Goal: Information Seeking & Learning: Learn about a topic

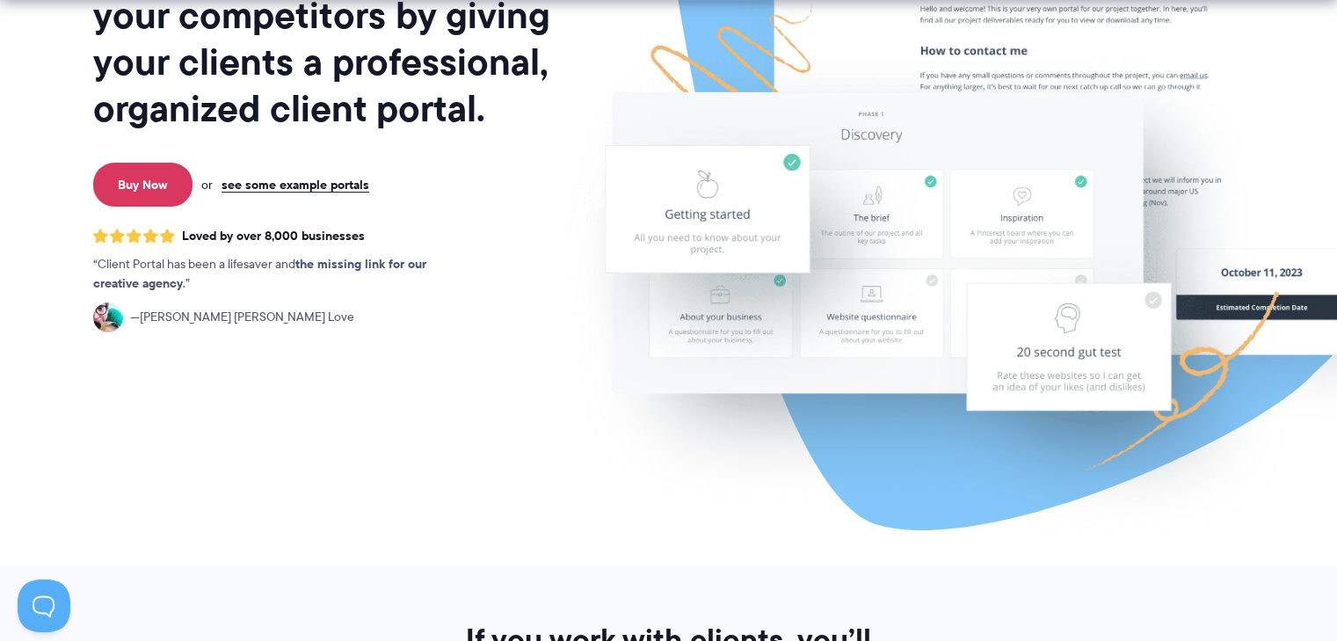
scroll to position [293, 0]
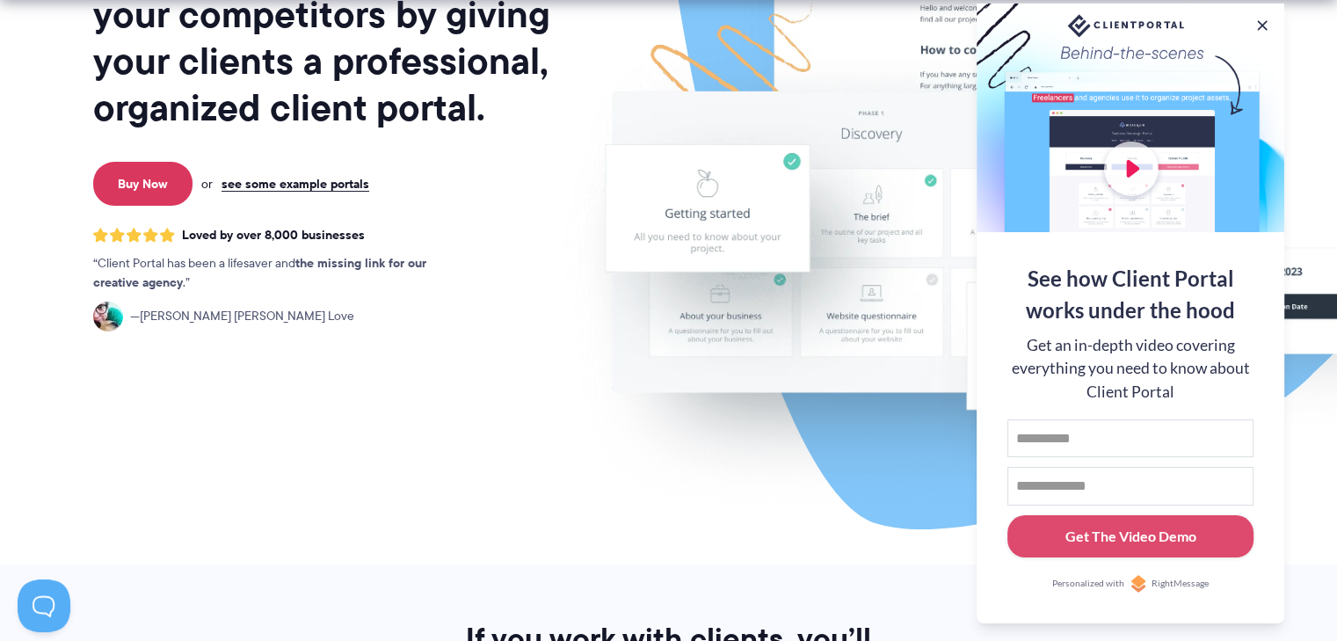
drag, startPoint x: 476, startPoint y: 360, endPoint x: 505, endPoint y: 358, distance: 28.3
click at [476, 361] on div "Set yourself apart from your competitors by giving your clients a professional,…" at bounding box center [323, 142] width 461 height 843
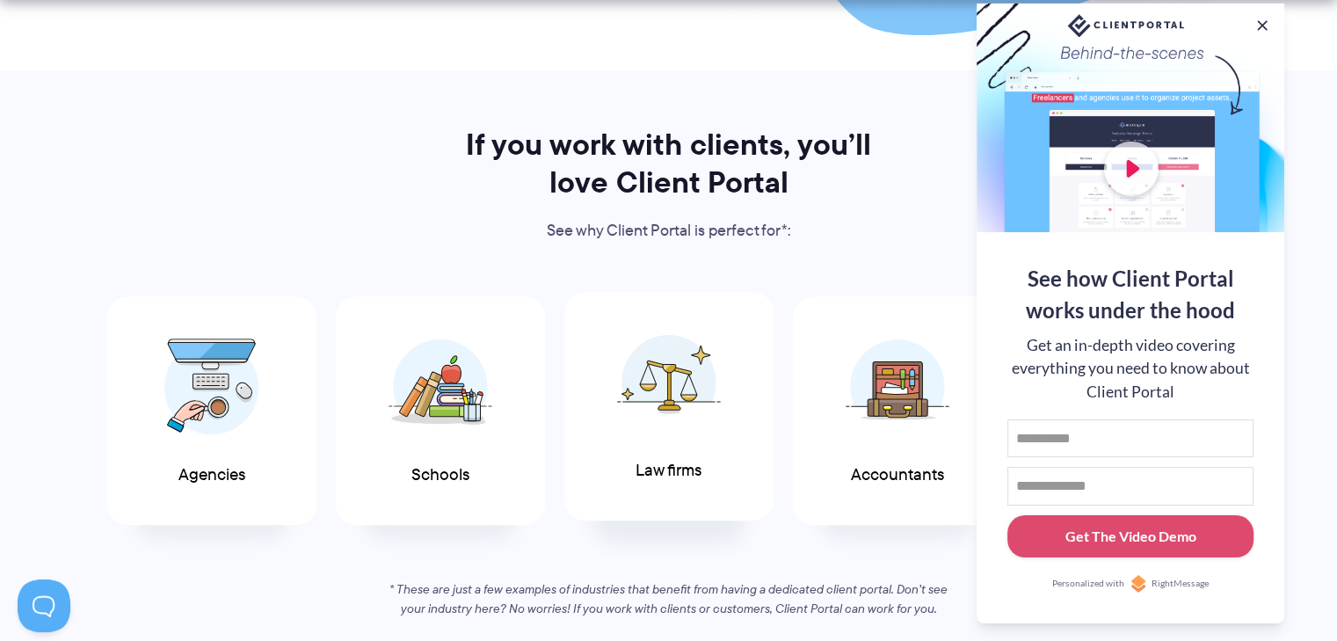
scroll to position [879, 0]
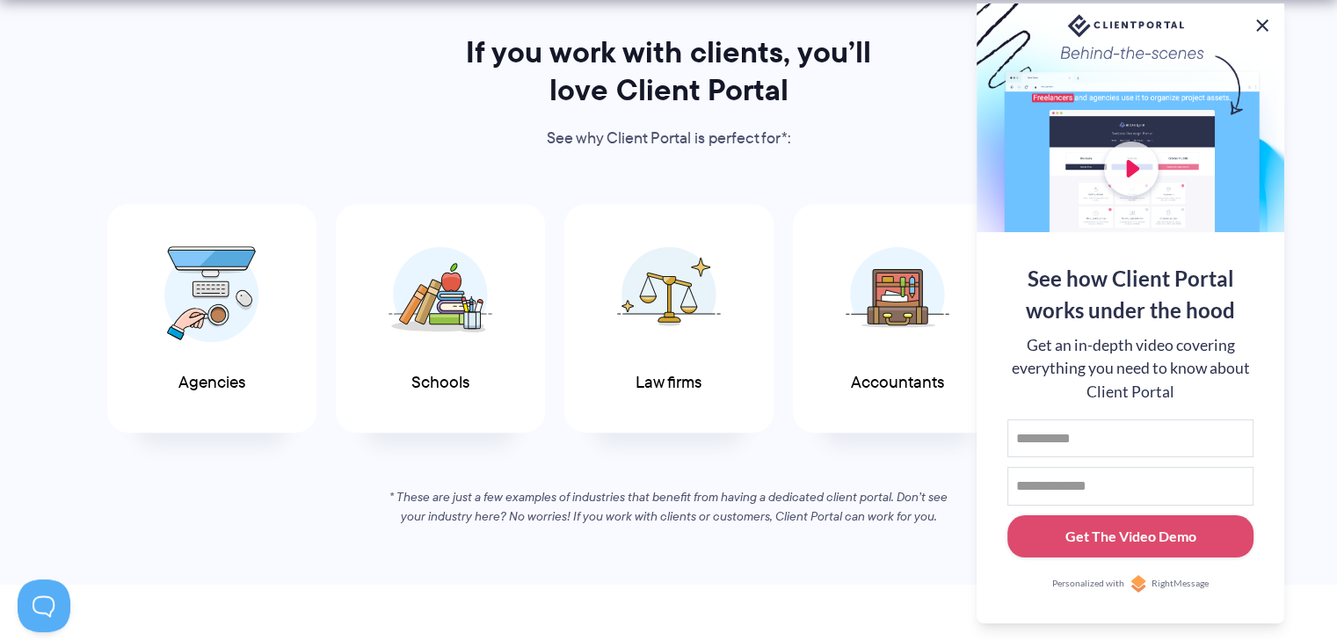
click at [1269, 18] on button at bounding box center [1262, 25] width 21 height 21
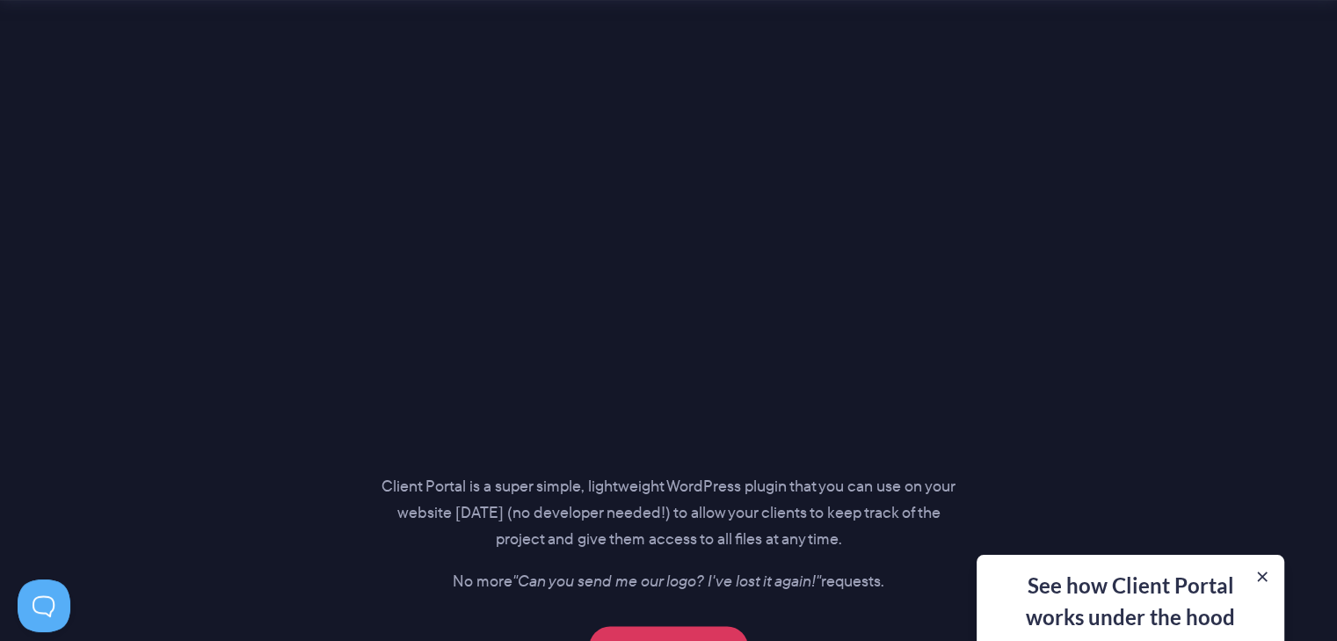
scroll to position [2637, 0]
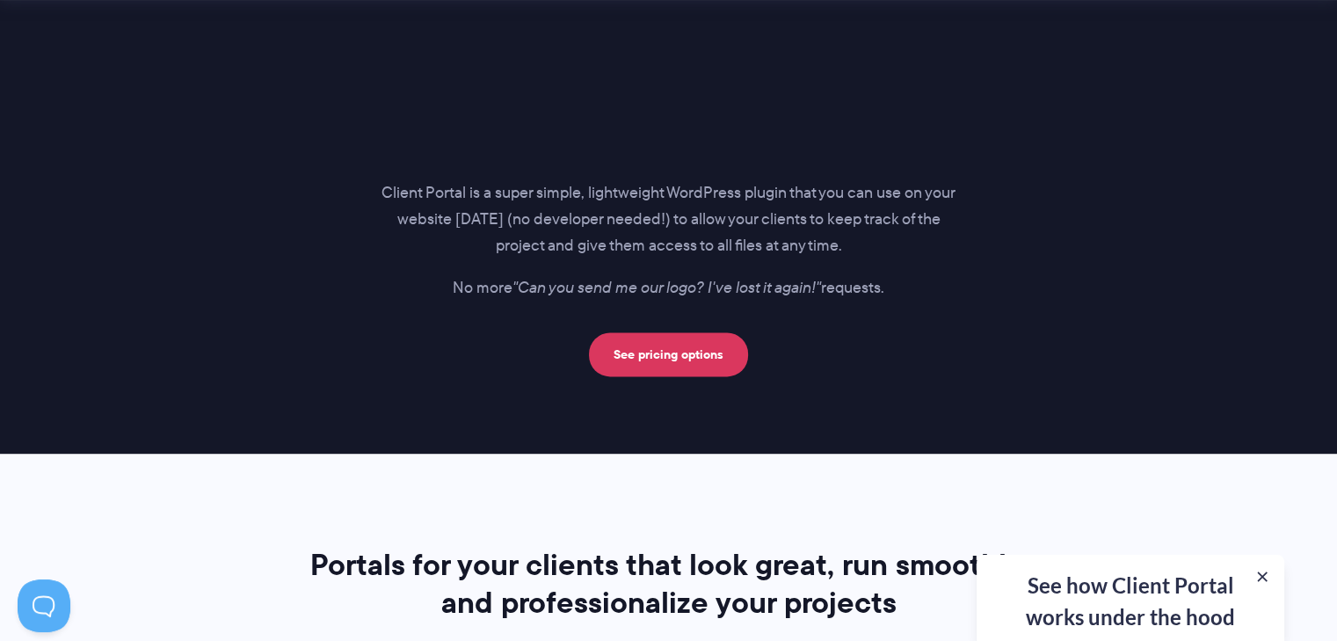
click at [879, 255] on p "Client Portal is a super simple, lightweight WordPress plugin that you can use …" at bounding box center [669, 219] width 575 height 79
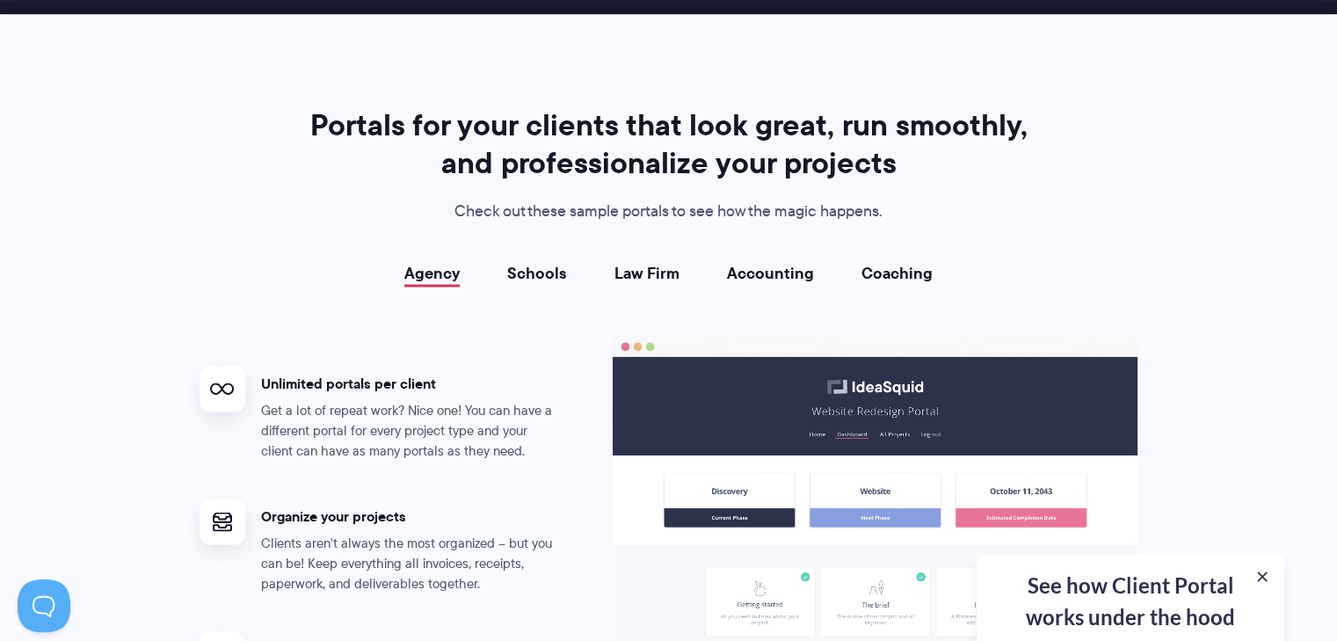
scroll to position [3223, 0]
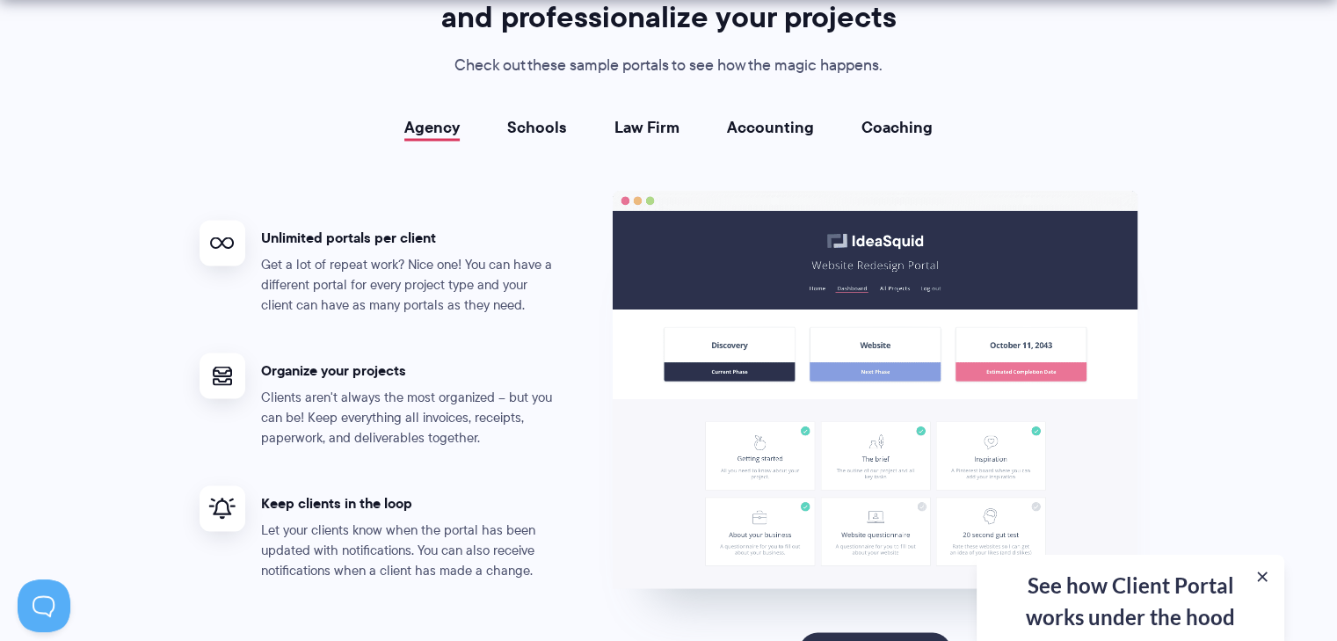
click at [645, 129] on link "Law Firm" at bounding box center [647, 127] width 65 height 18
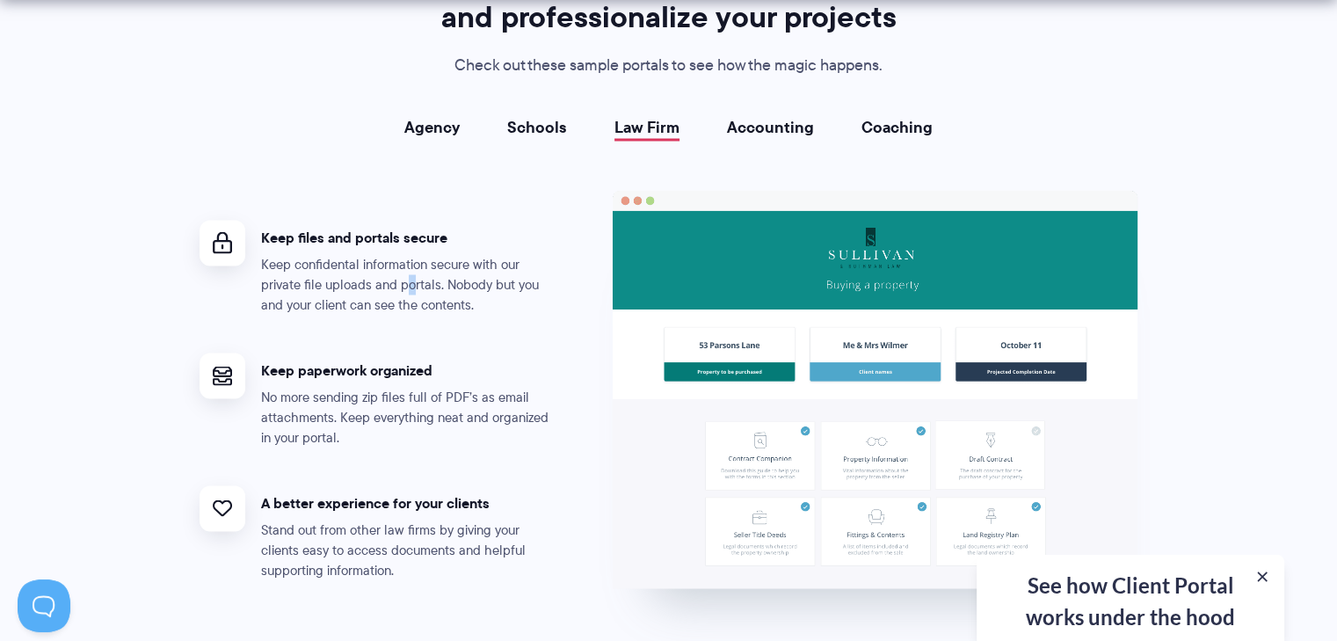
click at [406, 284] on p "Keep confidental information secure with our private file uploads and portals. …" at bounding box center [410, 284] width 299 height 61
click at [442, 307] on p "Keep confidental information secure with our private file uploads and portals. …" at bounding box center [410, 284] width 299 height 61
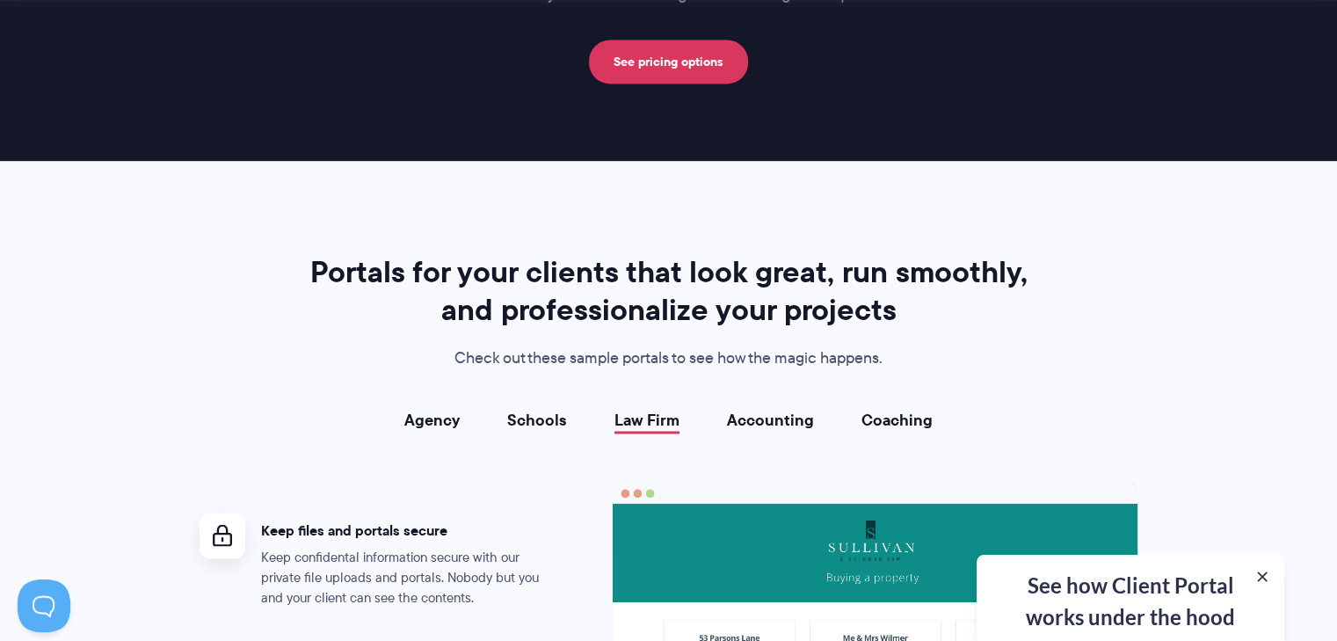
scroll to position [3077, 0]
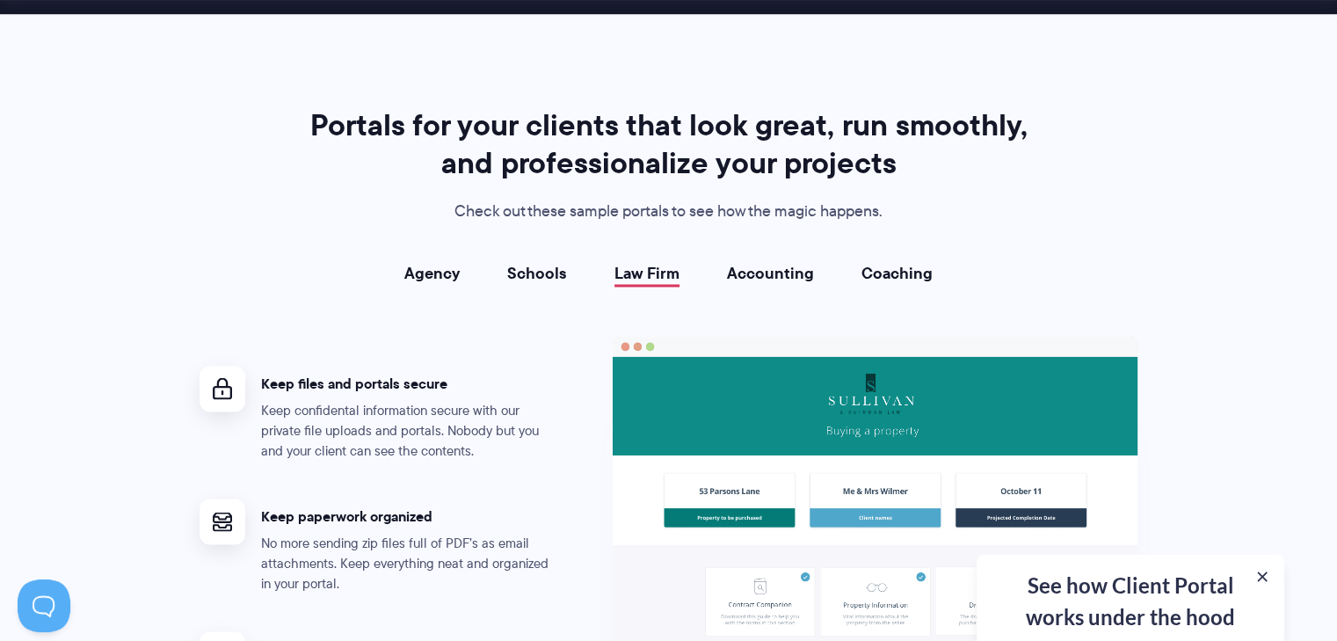
click at [1213, 145] on section "Portals for your clients that look great, run smoothly, and professionalize you…" at bounding box center [668, 432] width 1337 height 837
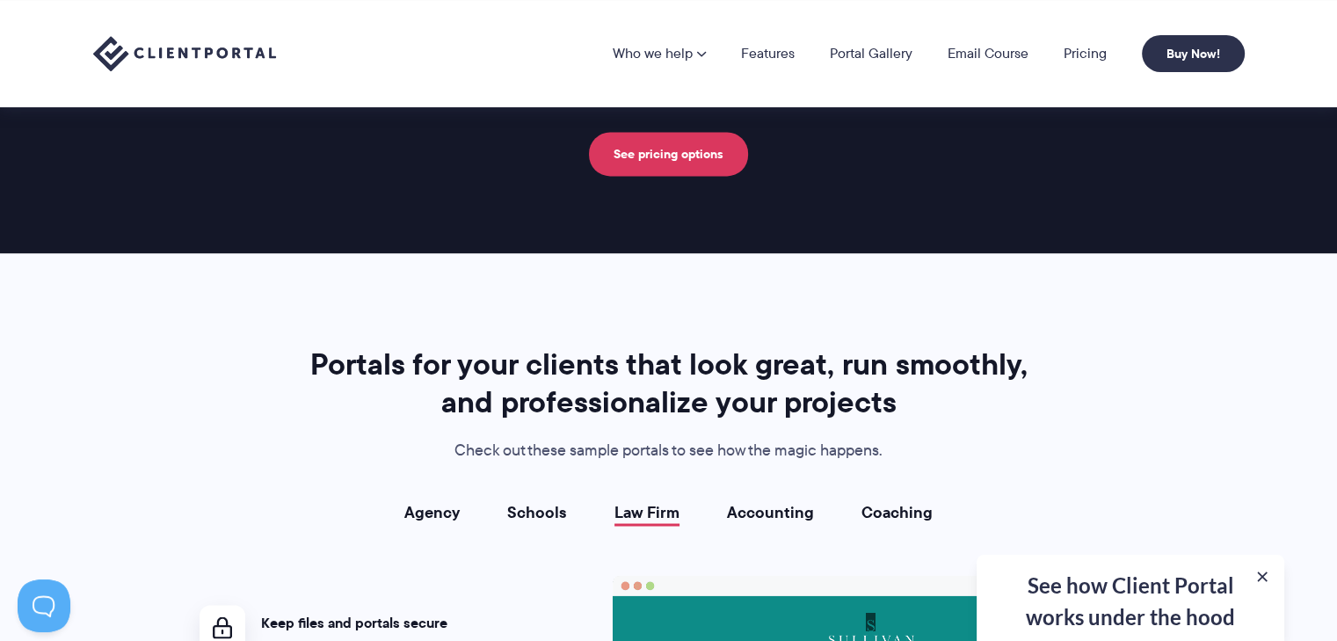
scroll to position [2783, 0]
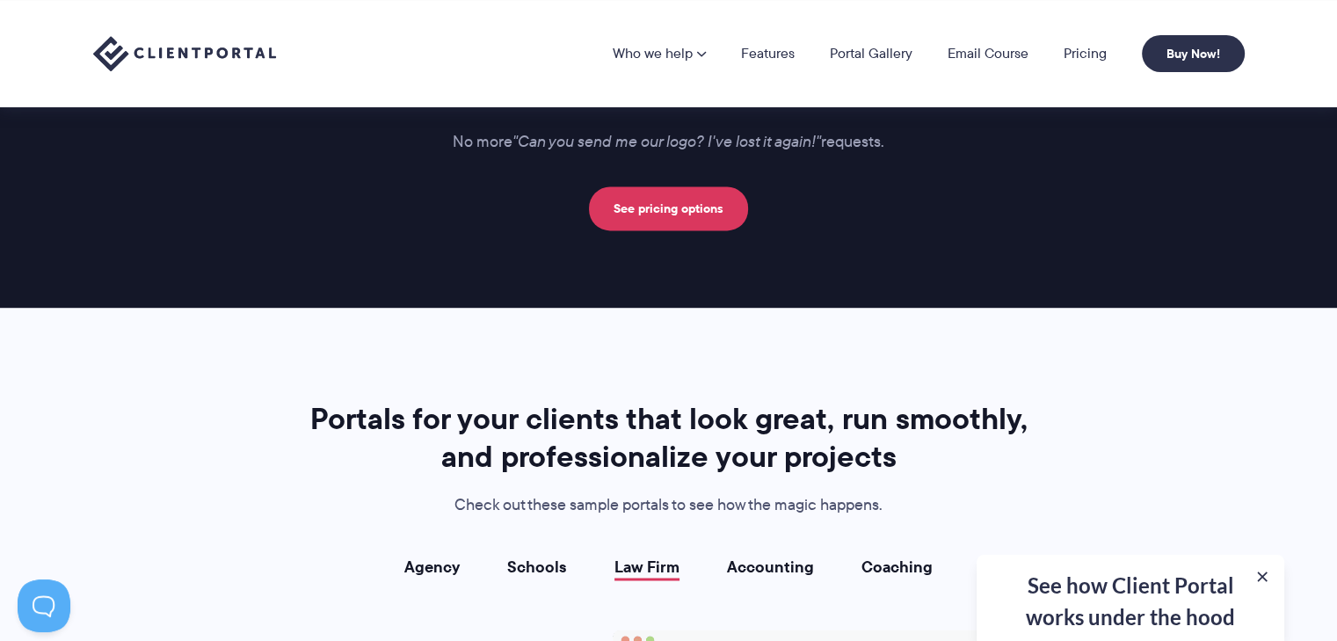
click at [1265, 569] on button at bounding box center [1263, 577] width 18 height 18
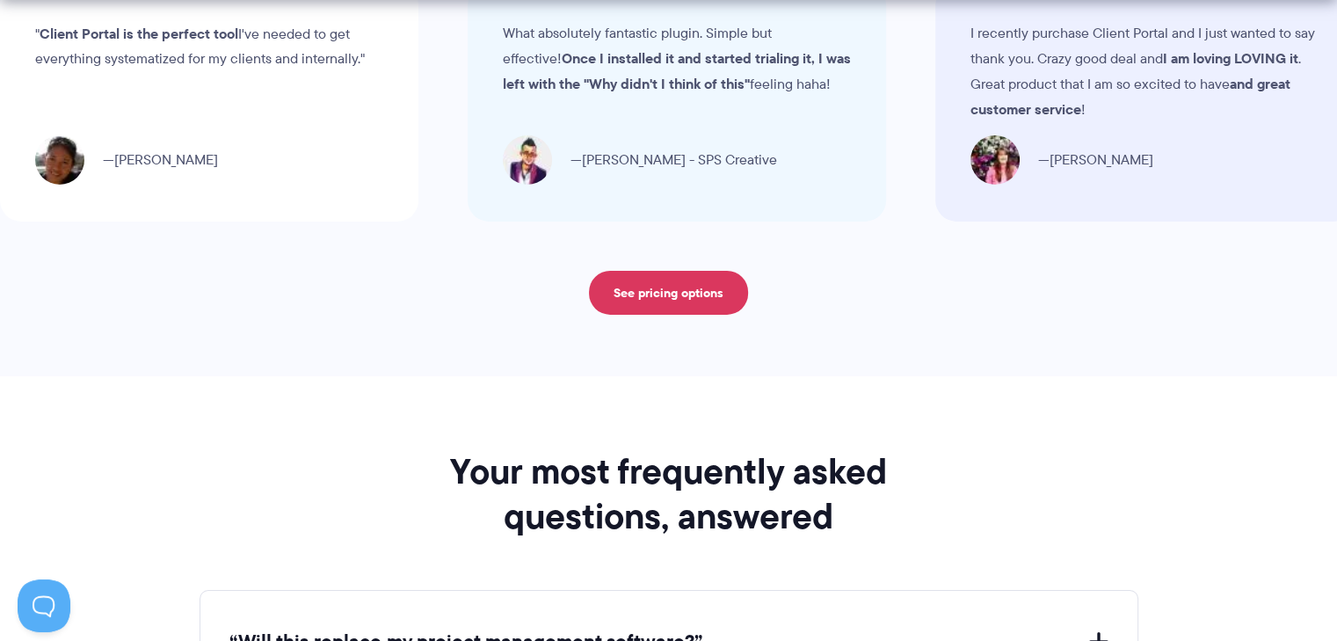
scroll to position [6154, 0]
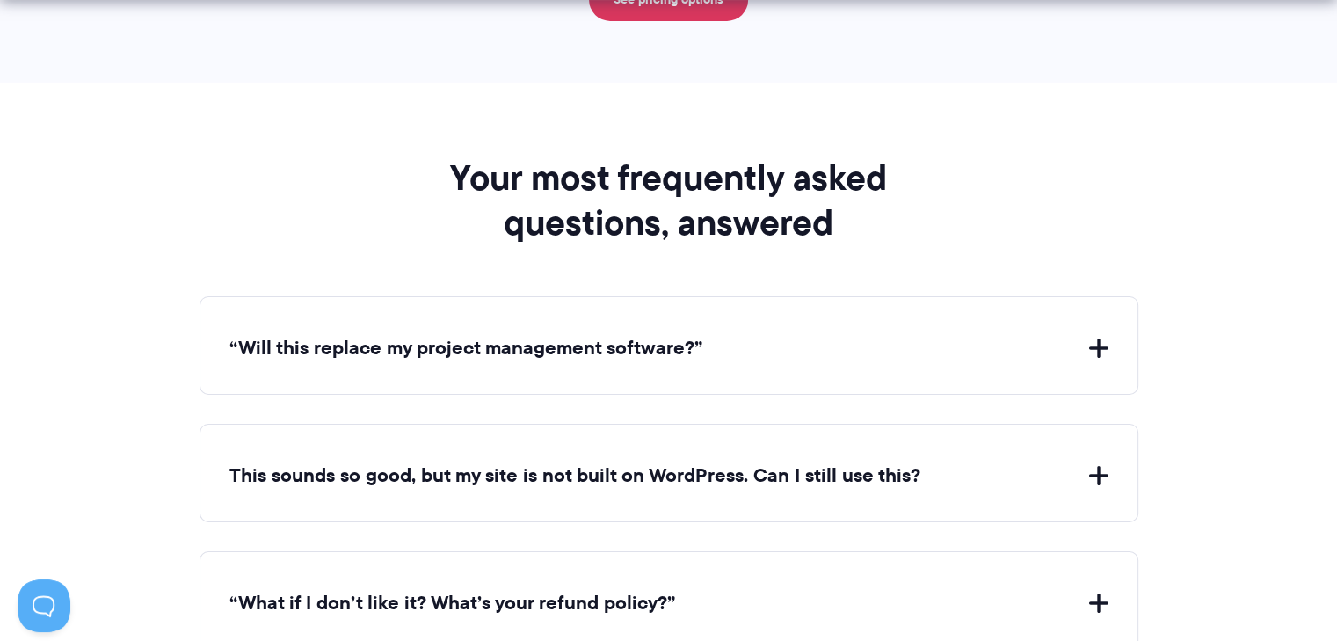
click at [851, 338] on button "“Will this replace my project management software?”" at bounding box center [668, 348] width 879 height 27
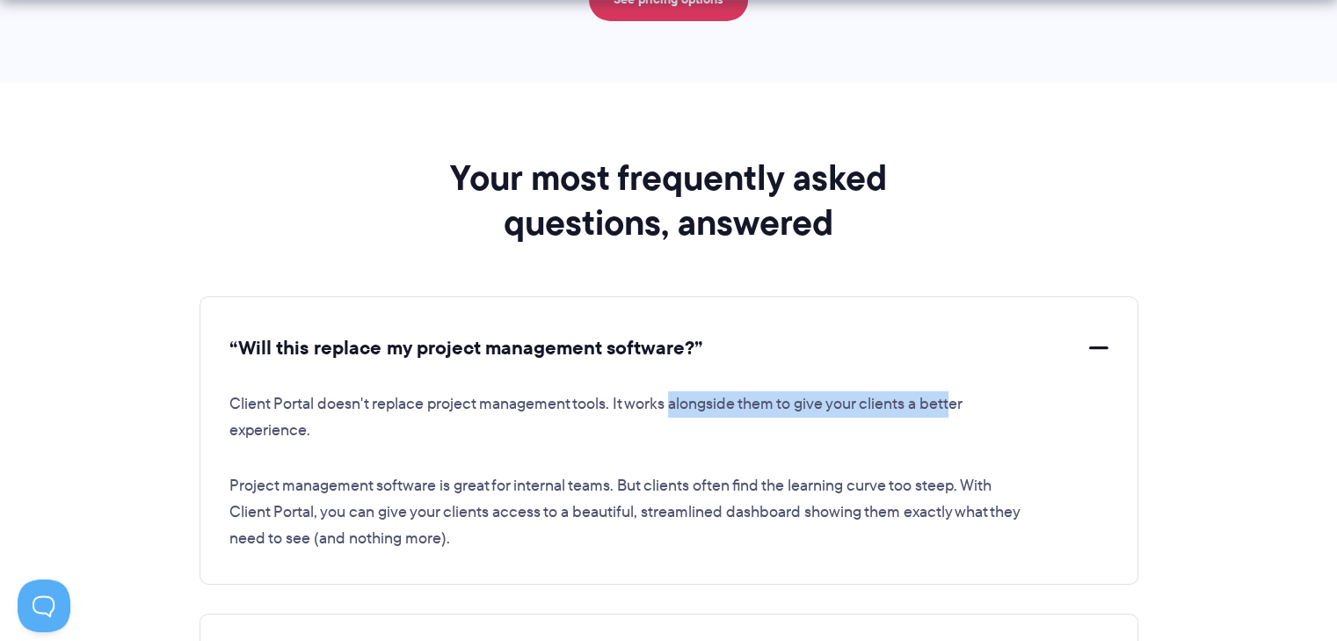
drag, startPoint x: 673, startPoint y: 395, endPoint x: 955, endPoint y: 393, distance: 282.2
click at [955, 393] on p "Client Portal doesn't replace project management tools. It works alongside them…" at bounding box center [629, 417] width 800 height 53
click at [965, 413] on p "Client Portal doesn't replace project management tools. It works alongside them…" at bounding box center [629, 417] width 800 height 53
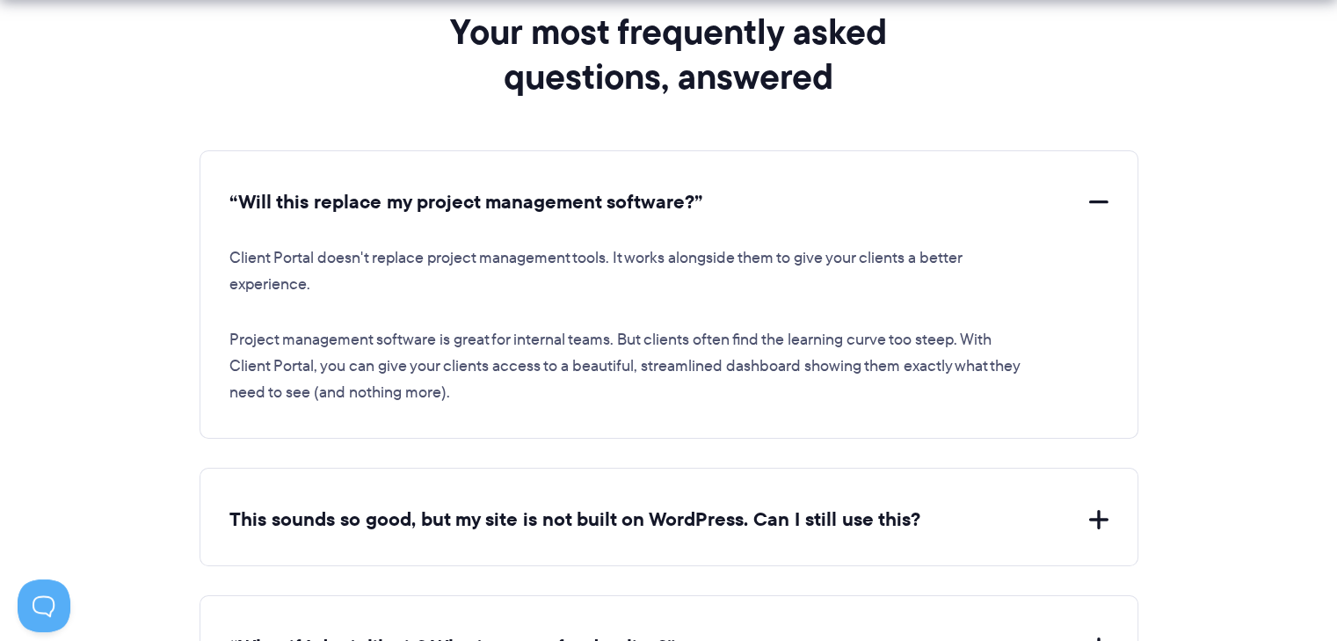
scroll to position [6447, 0]
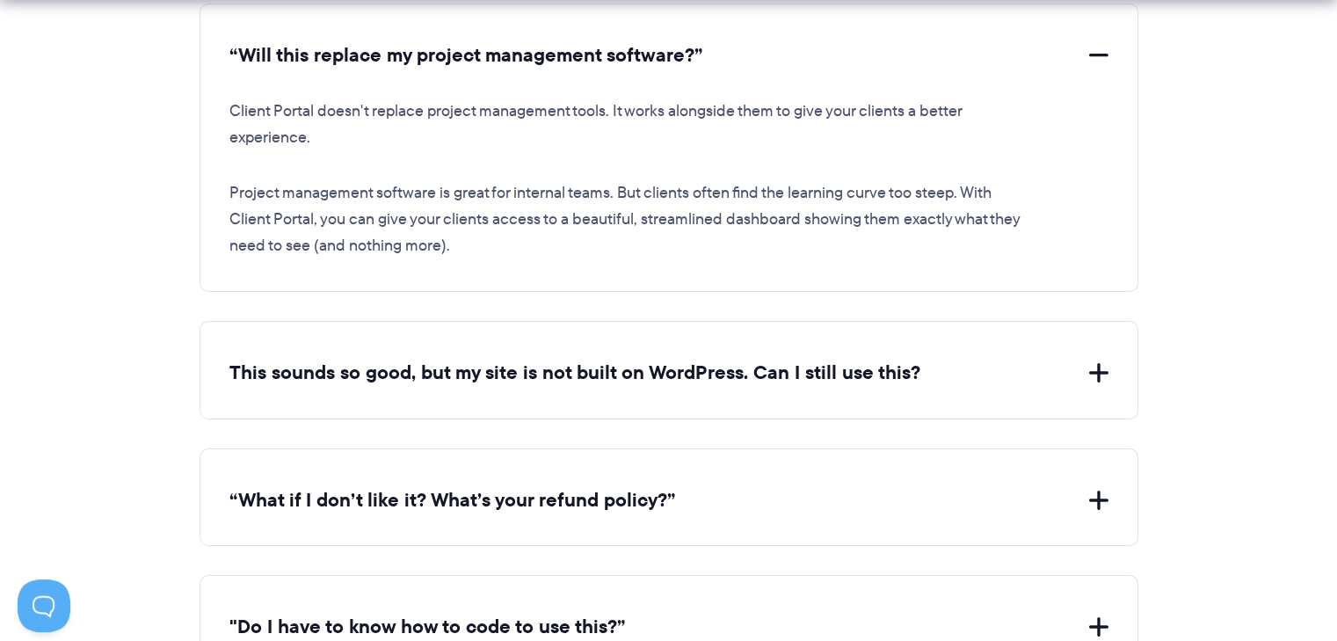
click at [1093, 365] on button "This sounds so good, but my site is not built on WordPress. Can I still use thi…" at bounding box center [668, 373] width 879 height 27
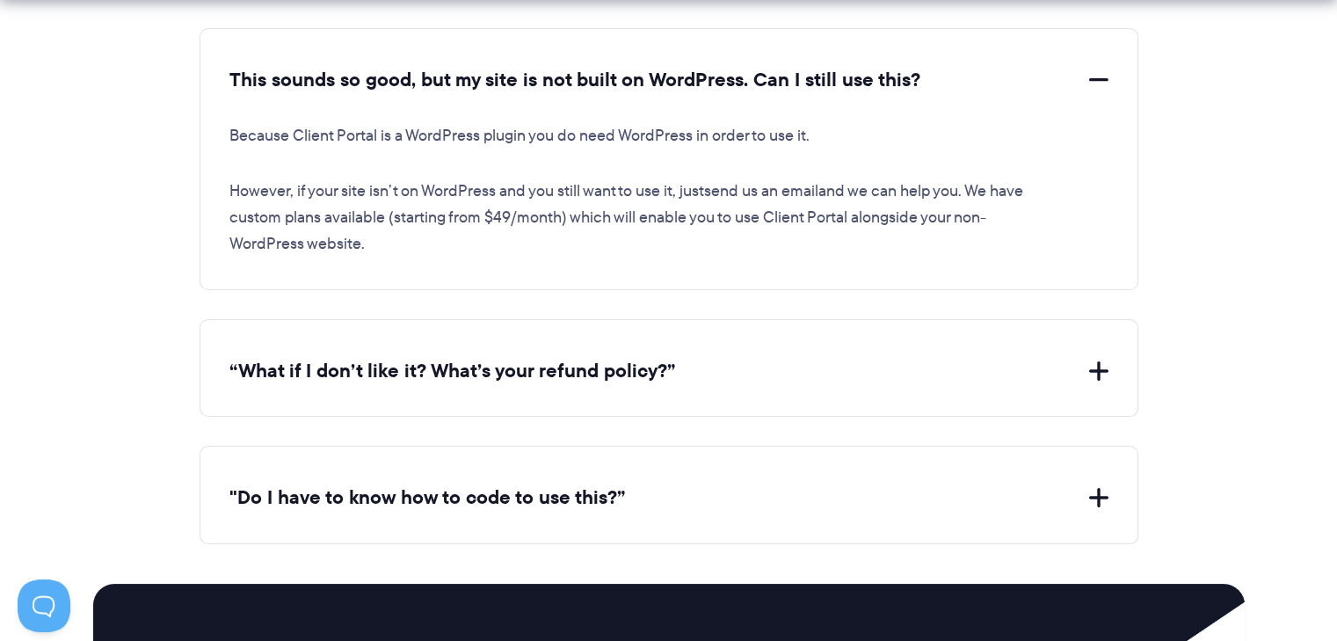
scroll to position [6886, 0]
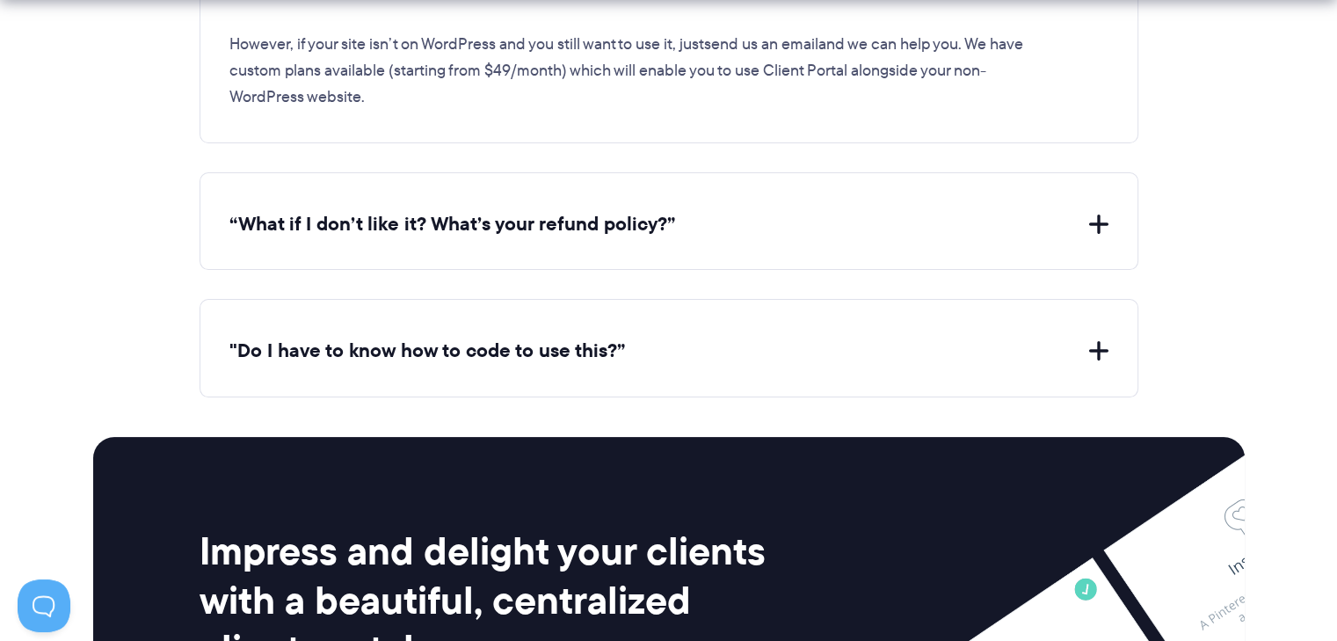
click at [731, 222] on button "“What if I don’t like it? What’s your refund policy?”" at bounding box center [668, 224] width 879 height 27
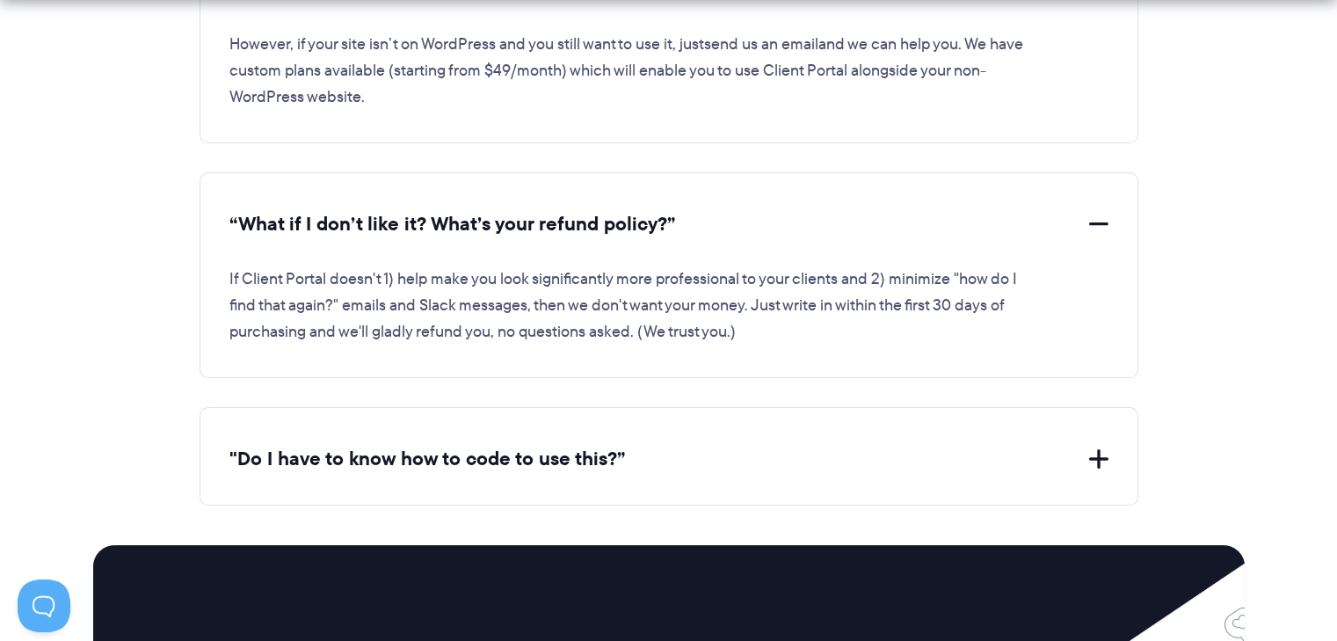
click at [803, 211] on button "“What if I don’t like it? What’s your refund policy?”" at bounding box center [668, 224] width 879 height 27
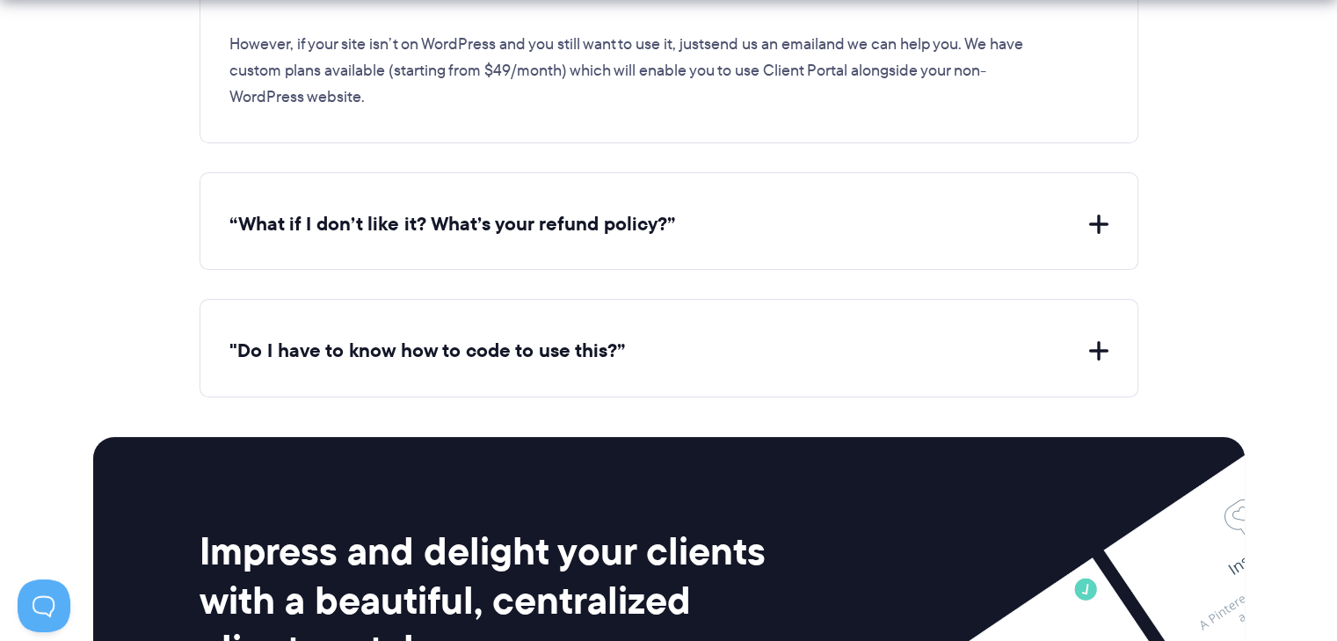
click at [890, 321] on div ""Do I have to know how to code to use this?” Nope. If your website uses WordPre…" at bounding box center [669, 348] width 939 height 98
click at [859, 338] on button ""Do I have to know how to code to use this?”" at bounding box center [668, 351] width 879 height 27
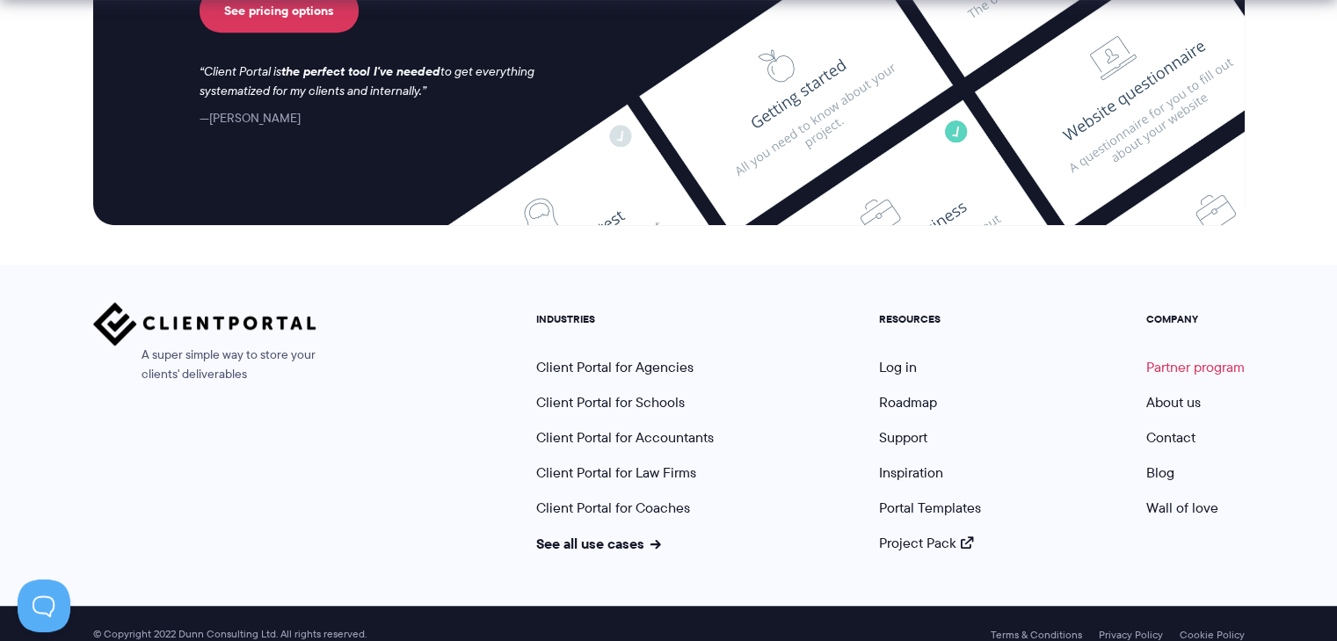
scroll to position [7800, 0]
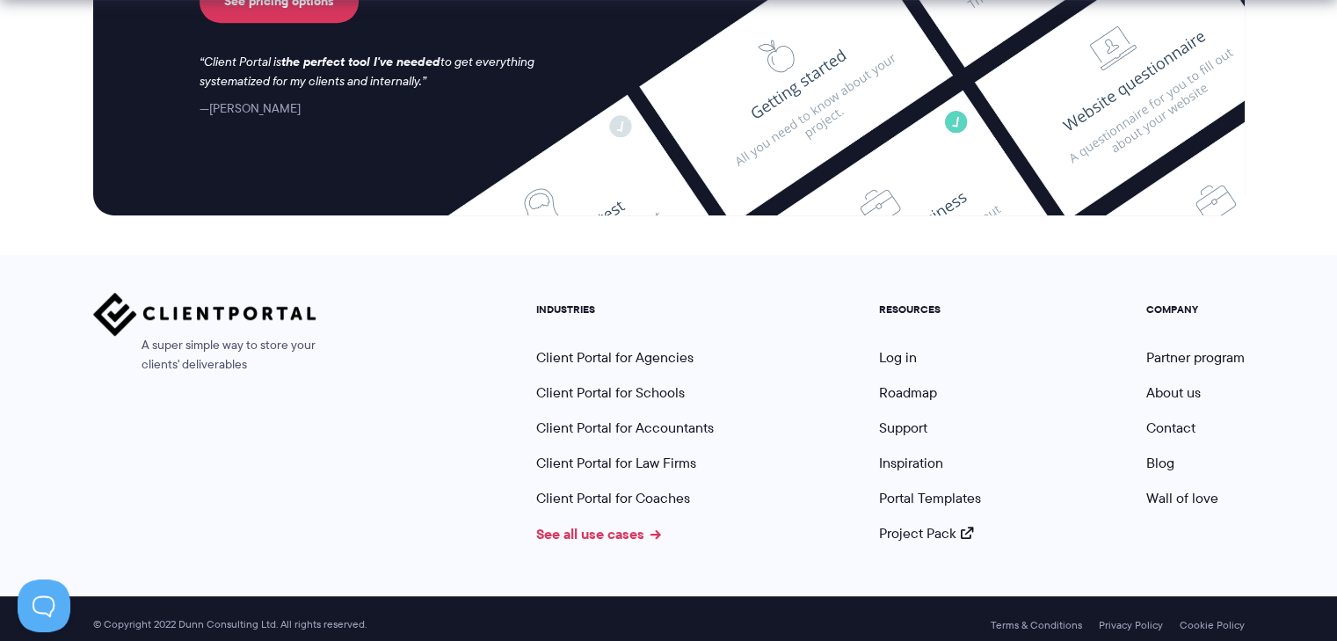
click at [643, 527] on link "See all use cases" at bounding box center [598, 533] width 125 height 21
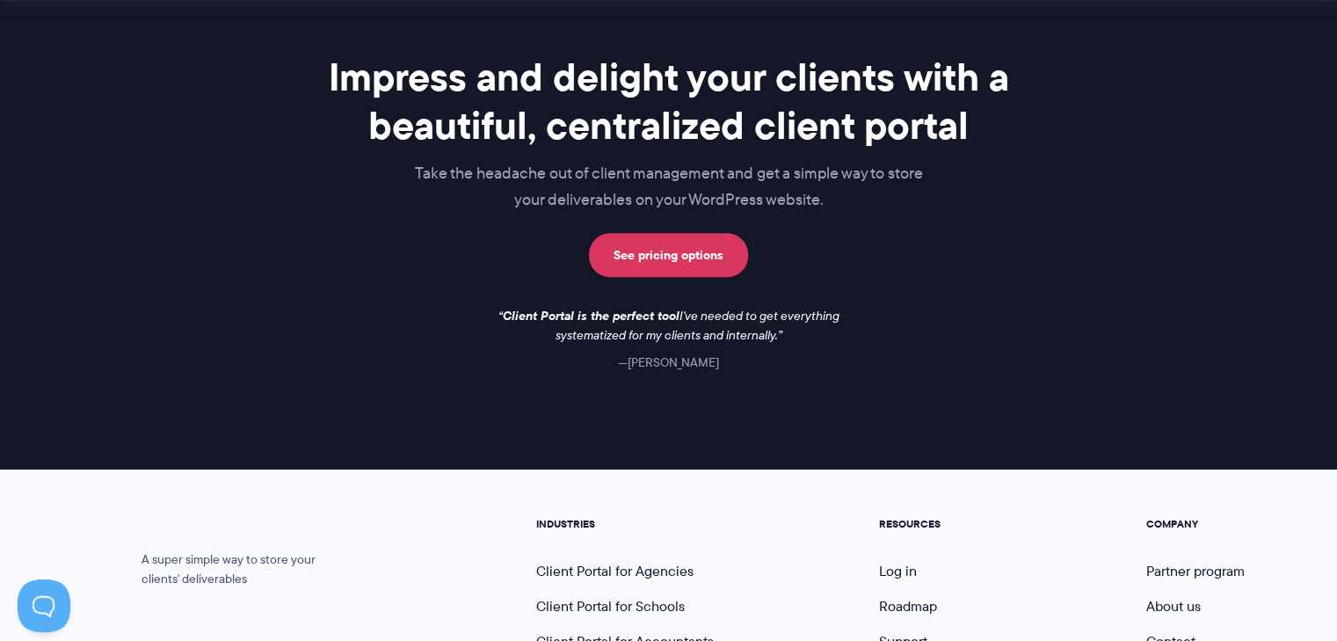
scroll to position [1602, 0]
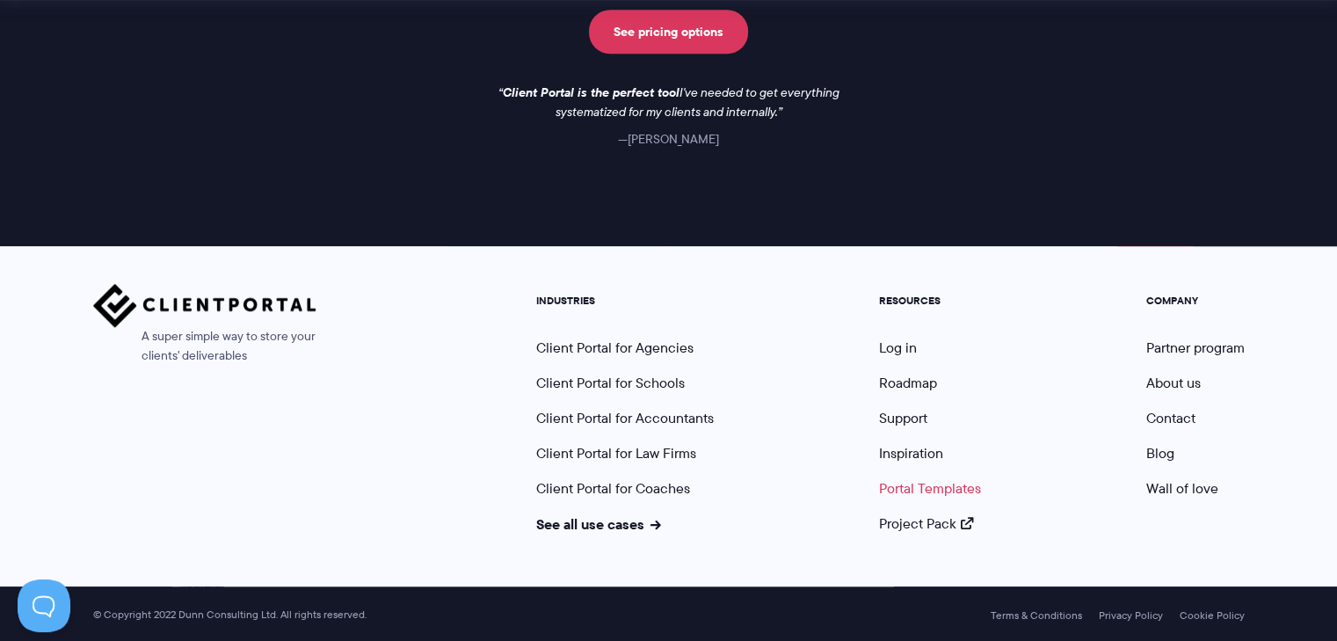
click at [915, 491] on link "Portal Templates" at bounding box center [930, 488] width 102 height 20
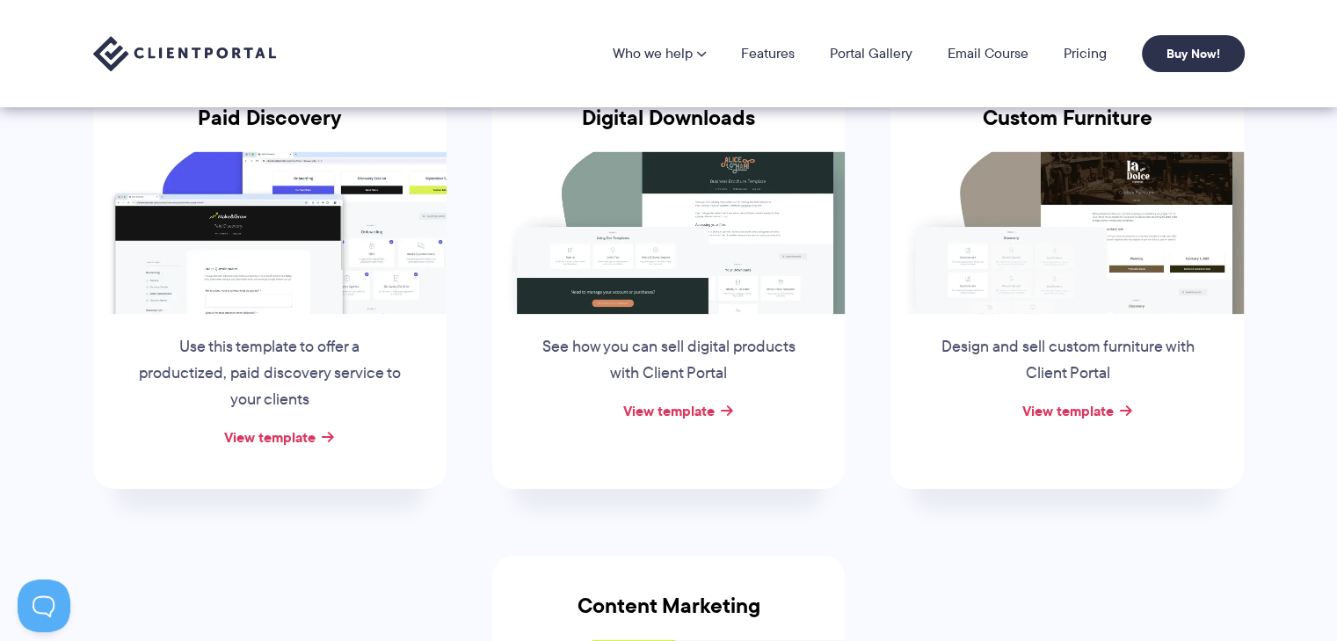
scroll to position [146, 0]
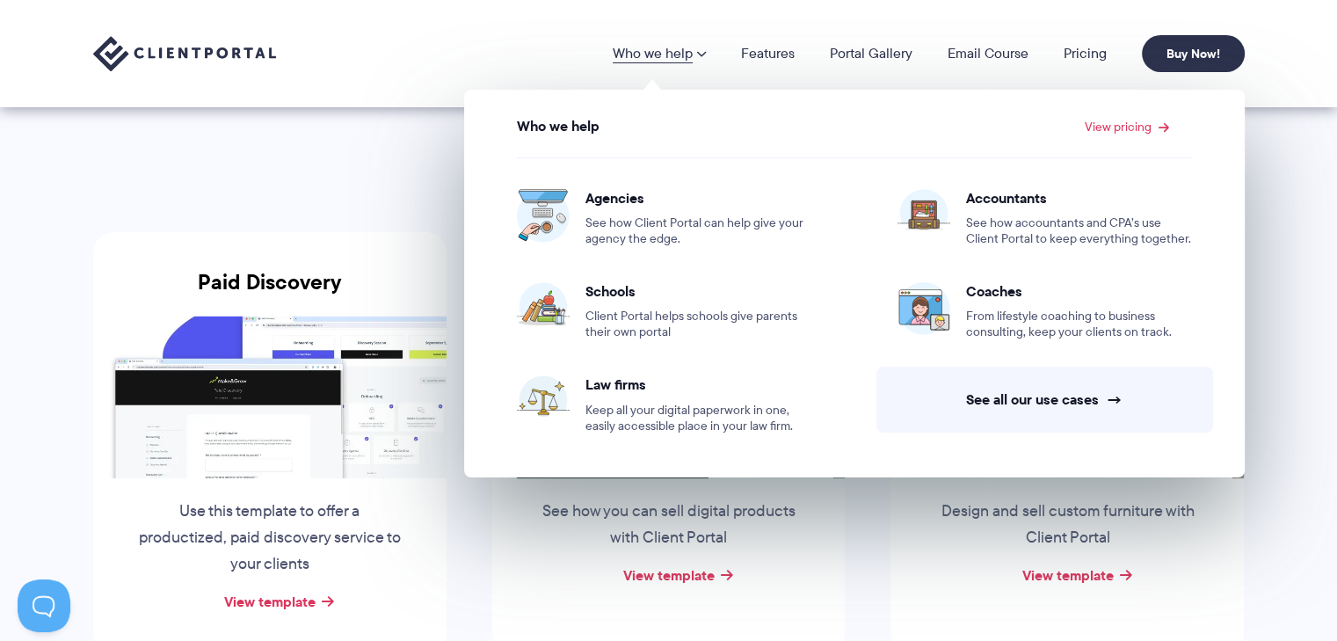
click at [1313, 425] on section "Downloadable Portal Templates Download any of our portal templates to use in Cl…" at bounding box center [668, 543] width 1337 height 1378
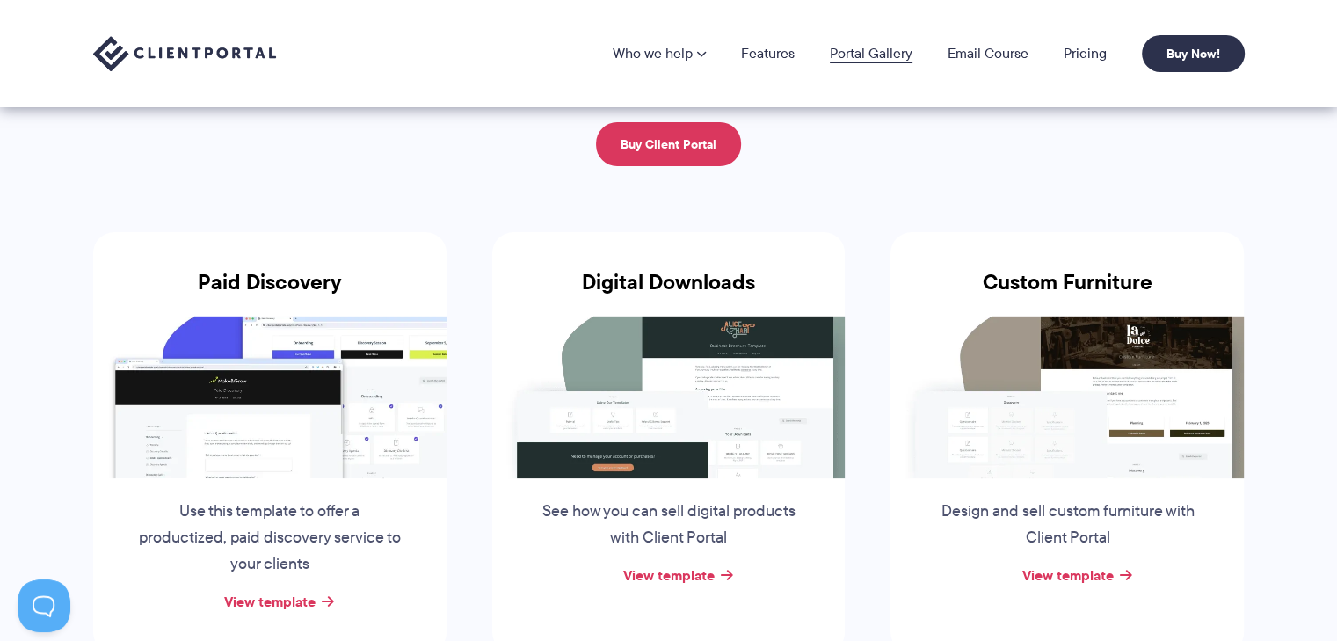
click at [898, 61] on link "Portal Gallery" at bounding box center [871, 54] width 83 height 14
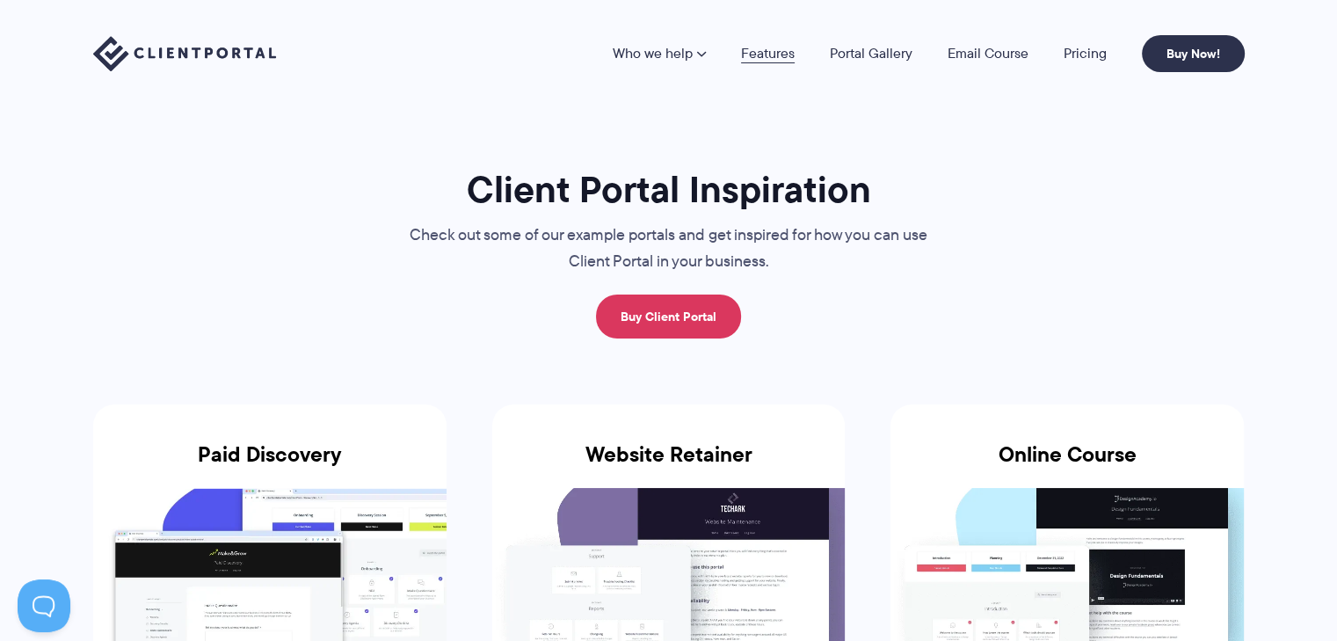
click at [779, 61] on link "Features" at bounding box center [768, 54] width 54 height 14
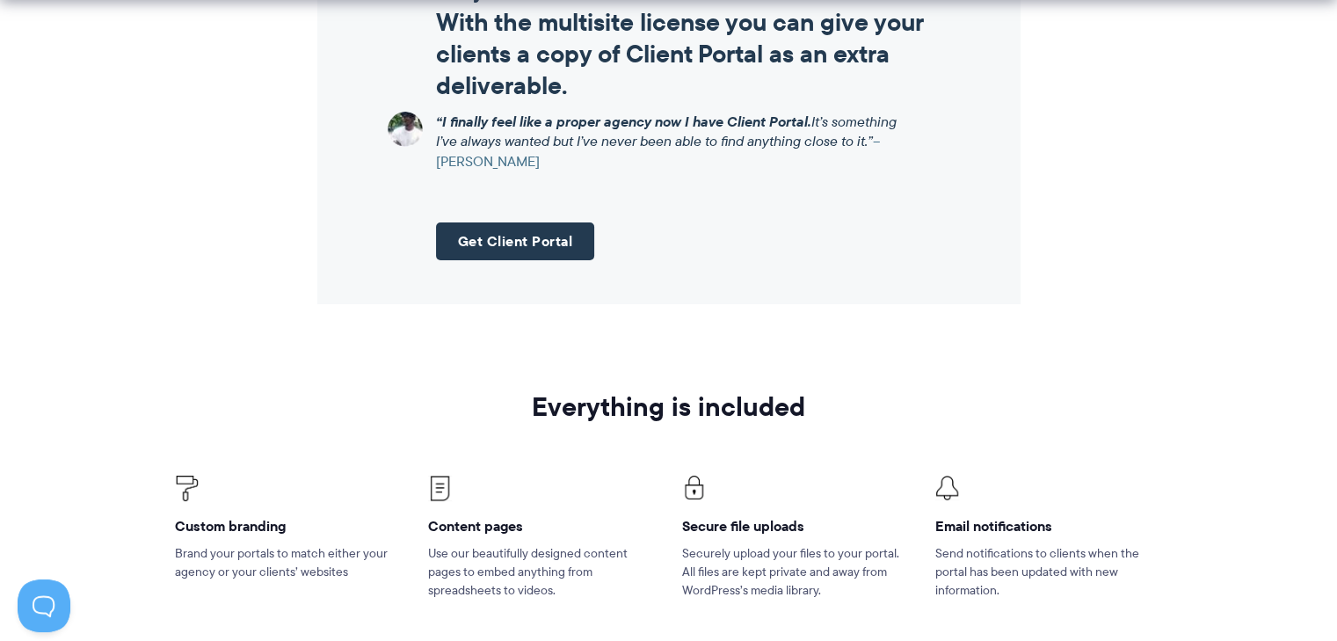
scroll to position [2344, 0]
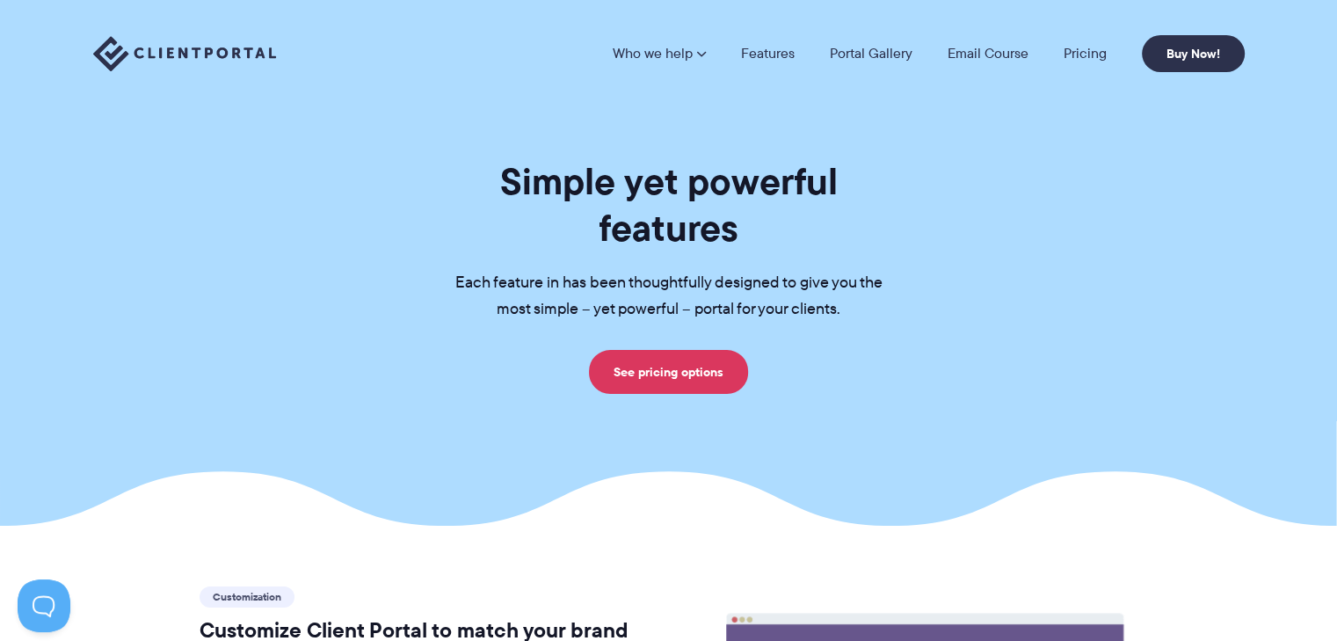
click at [202, 47] on img at bounding box center [184, 54] width 183 height 36
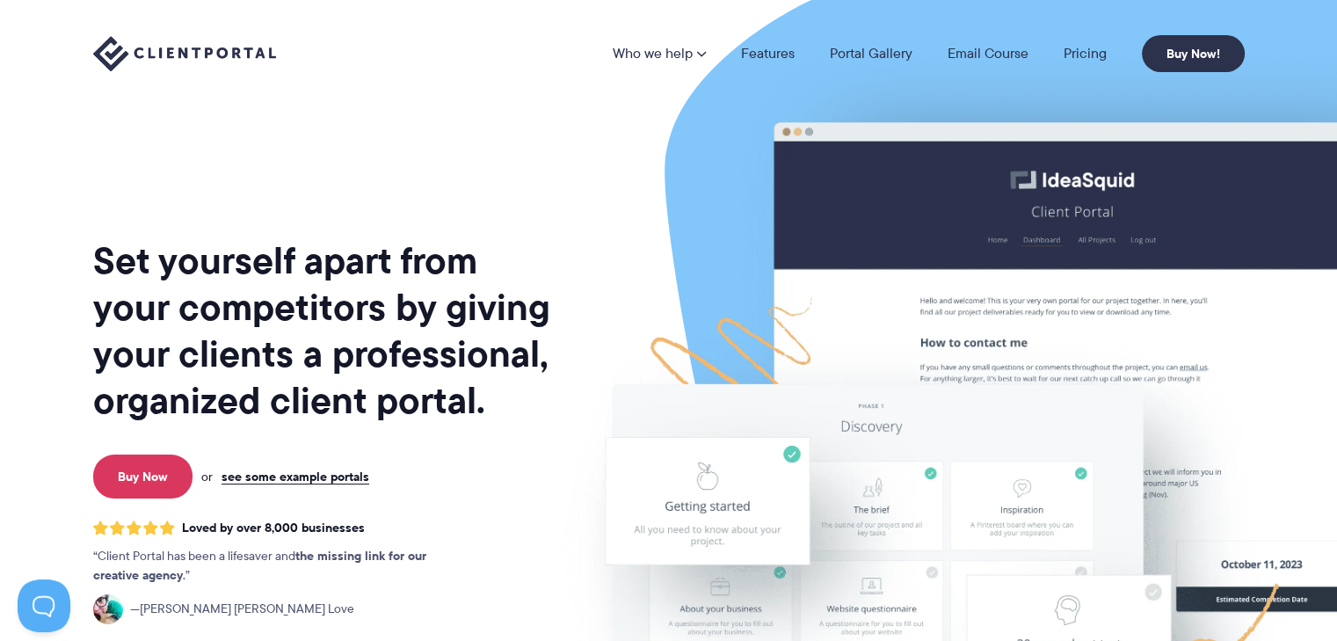
click at [340, 360] on h1 "Set yourself apart from your competitors by giving your clients a professional,…" at bounding box center [323, 330] width 461 height 186
click at [491, 411] on h1 "Set yourself apart from your competitors by giving your clients a professional,…" at bounding box center [323, 330] width 461 height 186
